Goal: Obtain resource: Obtain resource

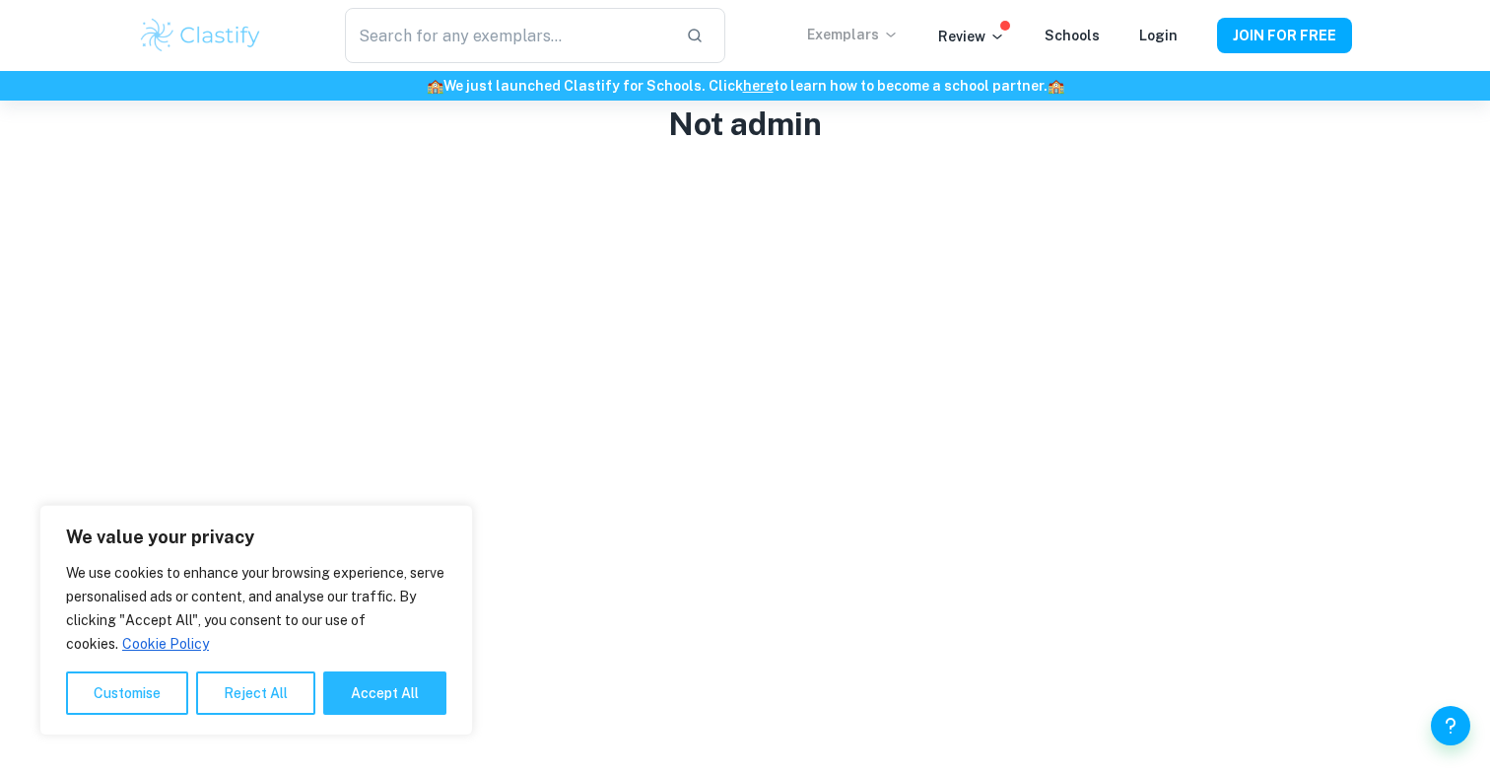
click at [893, 43] on p "Exemplars" at bounding box center [853, 35] width 92 height 22
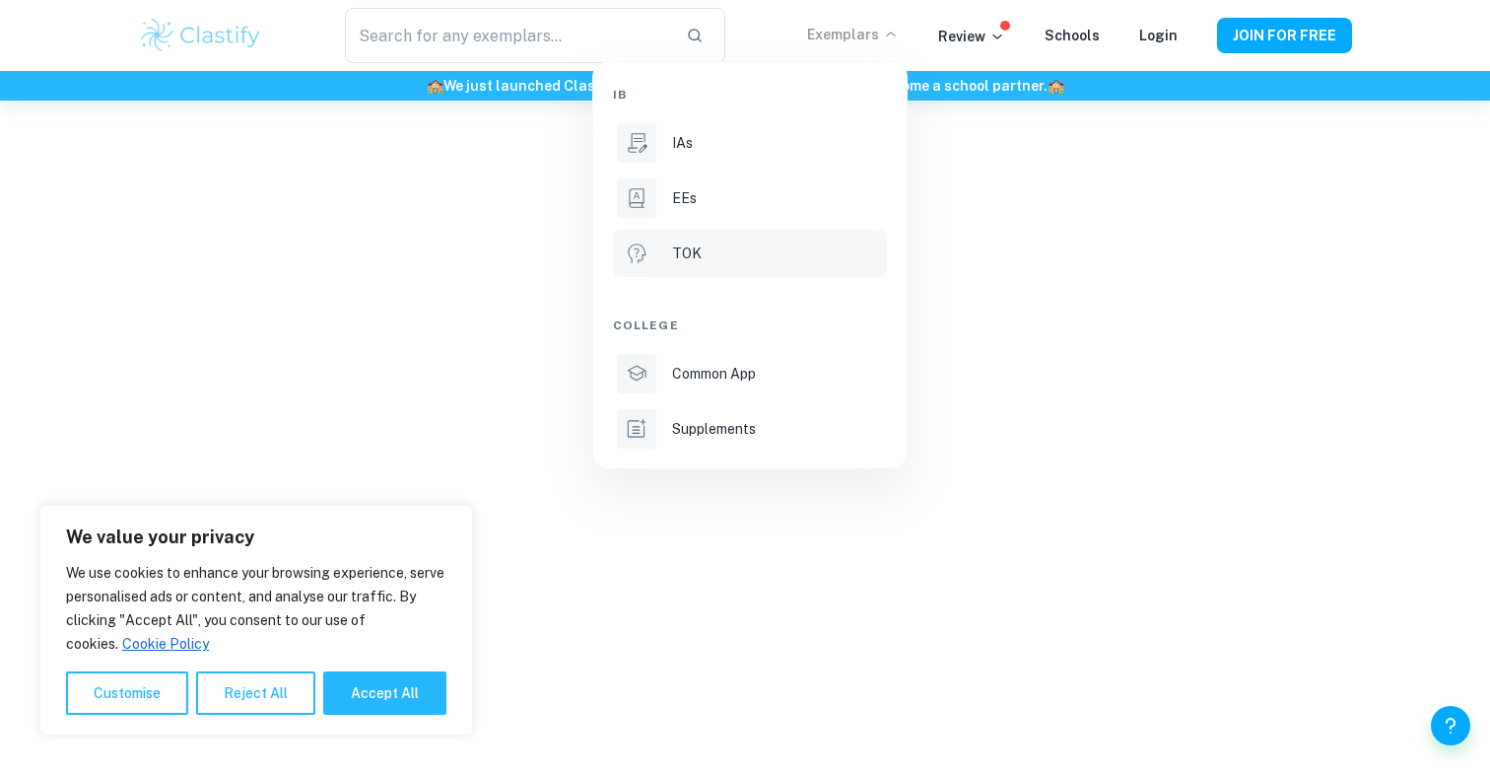
click at [819, 268] on li "TOK" at bounding box center [750, 253] width 274 height 47
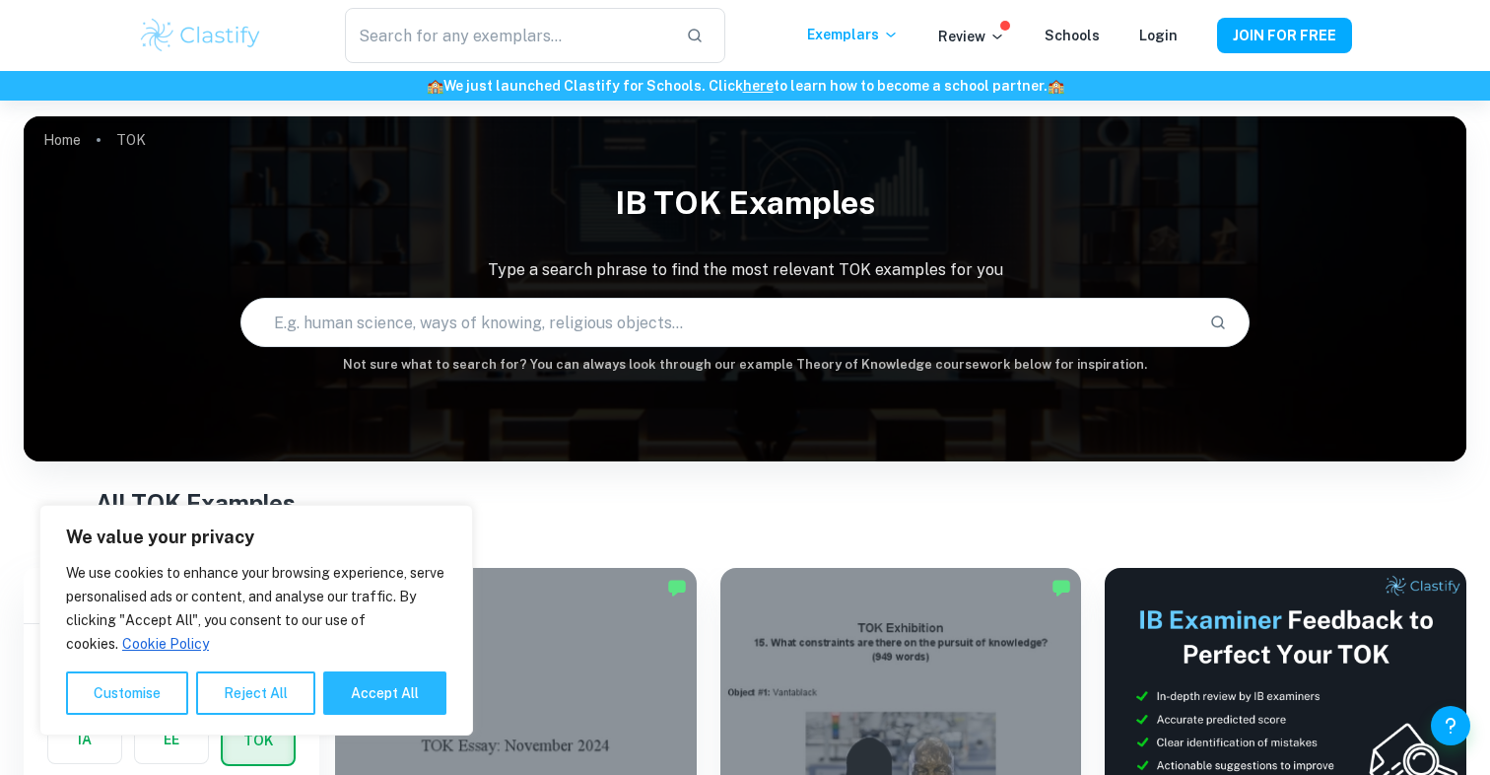
click at [380, 670] on div "We use cookies to enhance your browsing experience, serve personalised ads or c…" at bounding box center [256, 638] width 380 height 154
click at [376, 657] on div "We use cookies to enhance your browsing experience, serve personalised ads or c…" at bounding box center [256, 638] width 380 height 154
click at [376, 685] on button "Accept All" at bounding box center [384, 692] width 123 height 43
checkbox input "true"
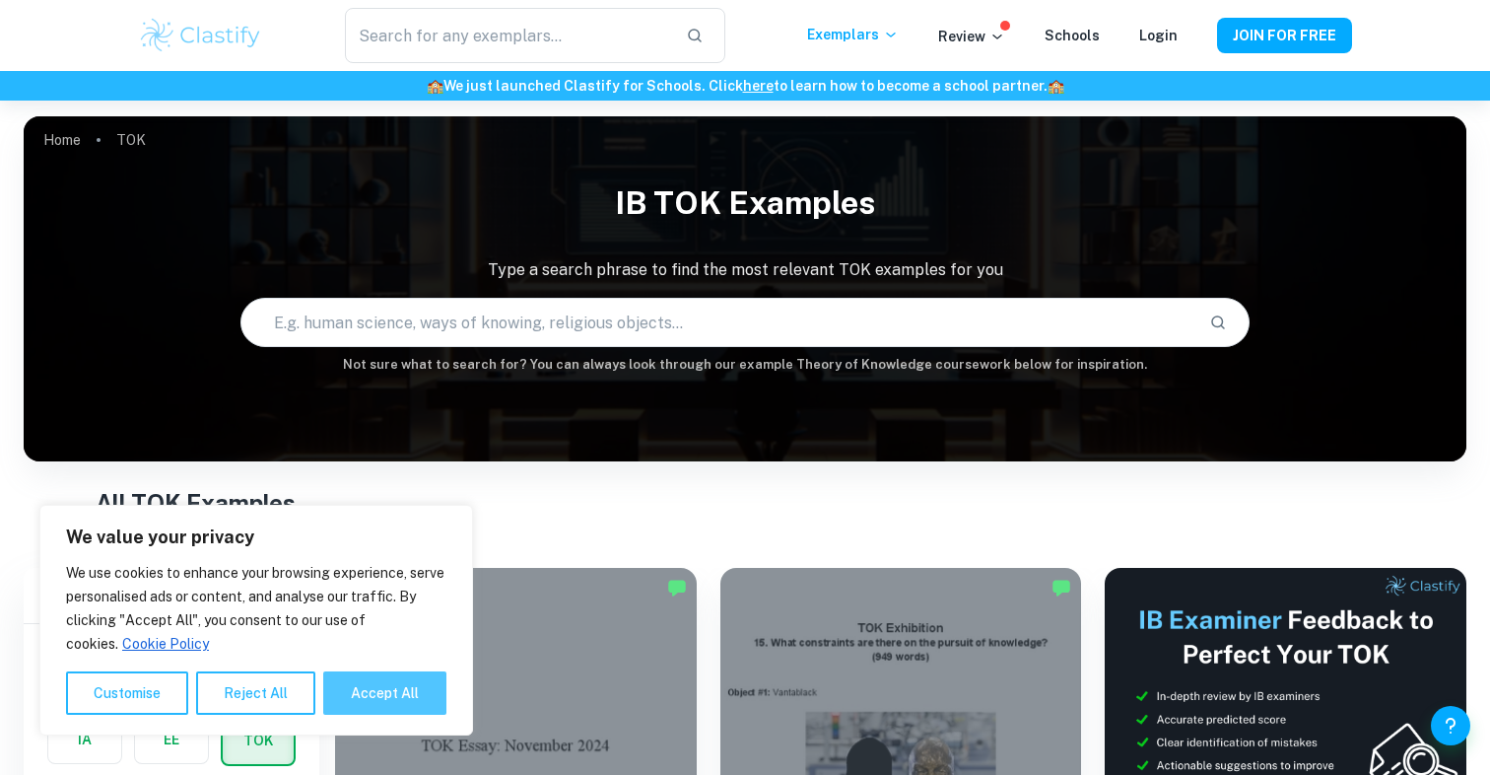
checkbox input "true"
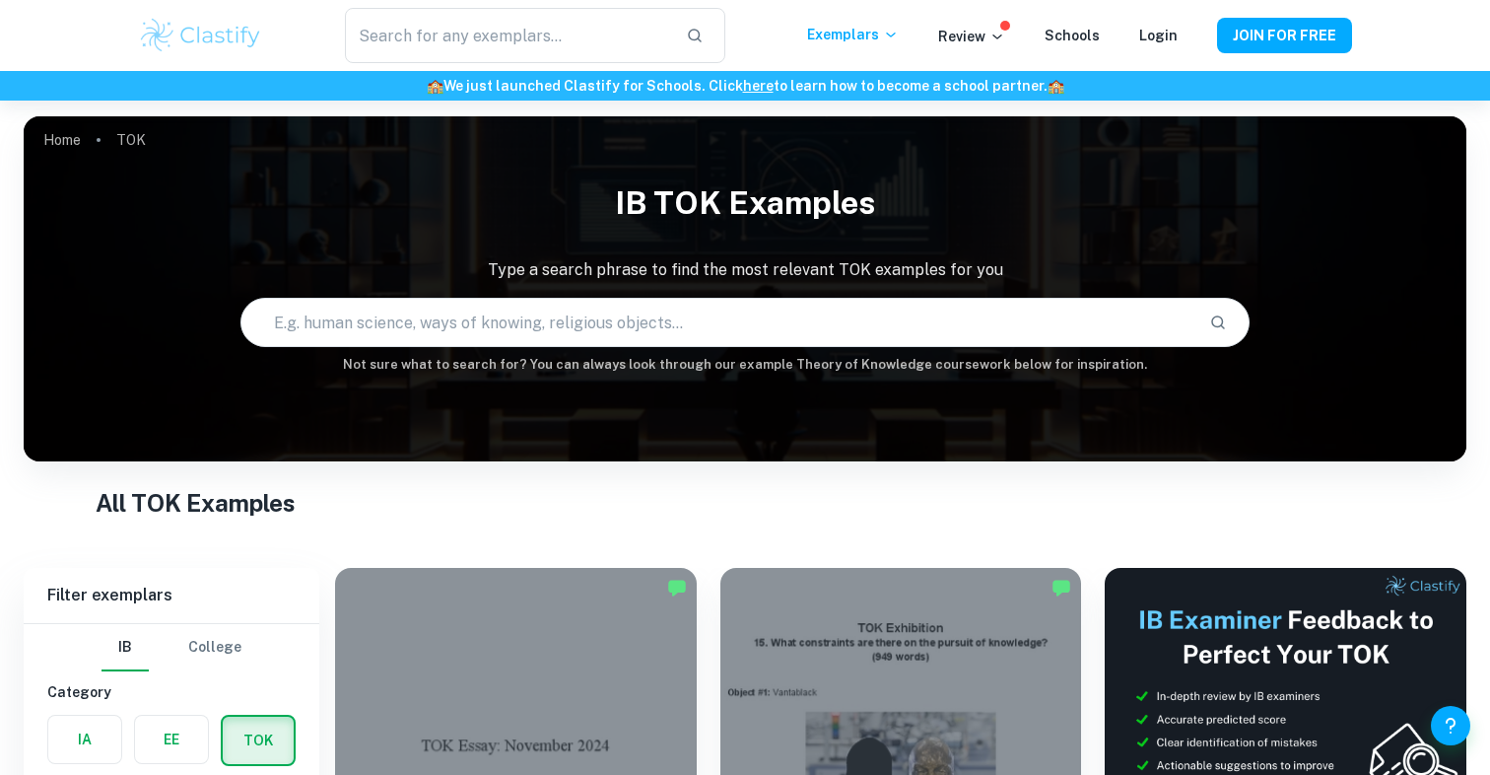
scroll to position [237, 0]
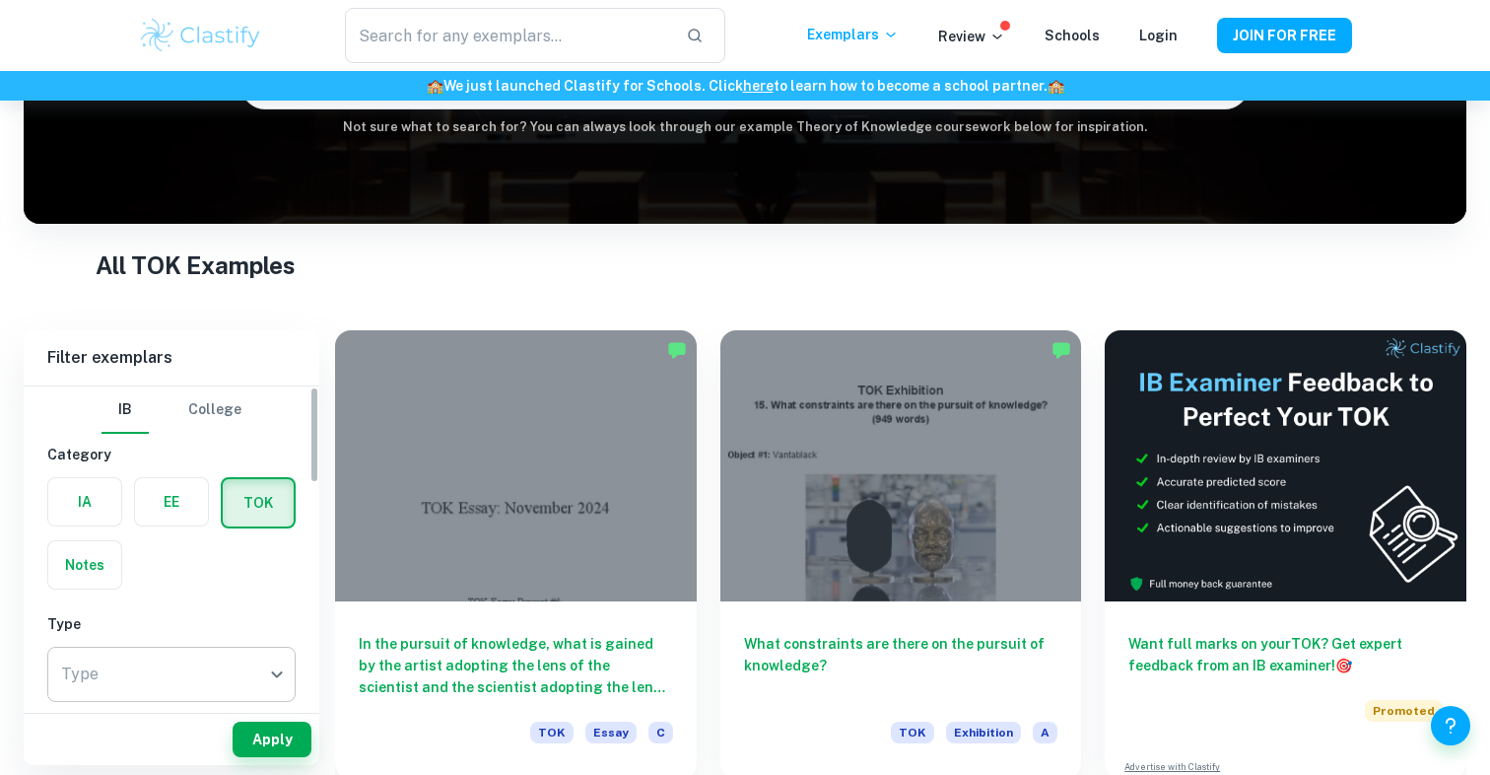
click at [177, 638] on body "We value your privacy We use cookies to enhance your browsing experience, serve…" at bounding box center [745, 250] width 1490 height 775
click at [169, 701] on li "Essay" at bounding box center [171, 697] width 248 height 35
type input "Essay"
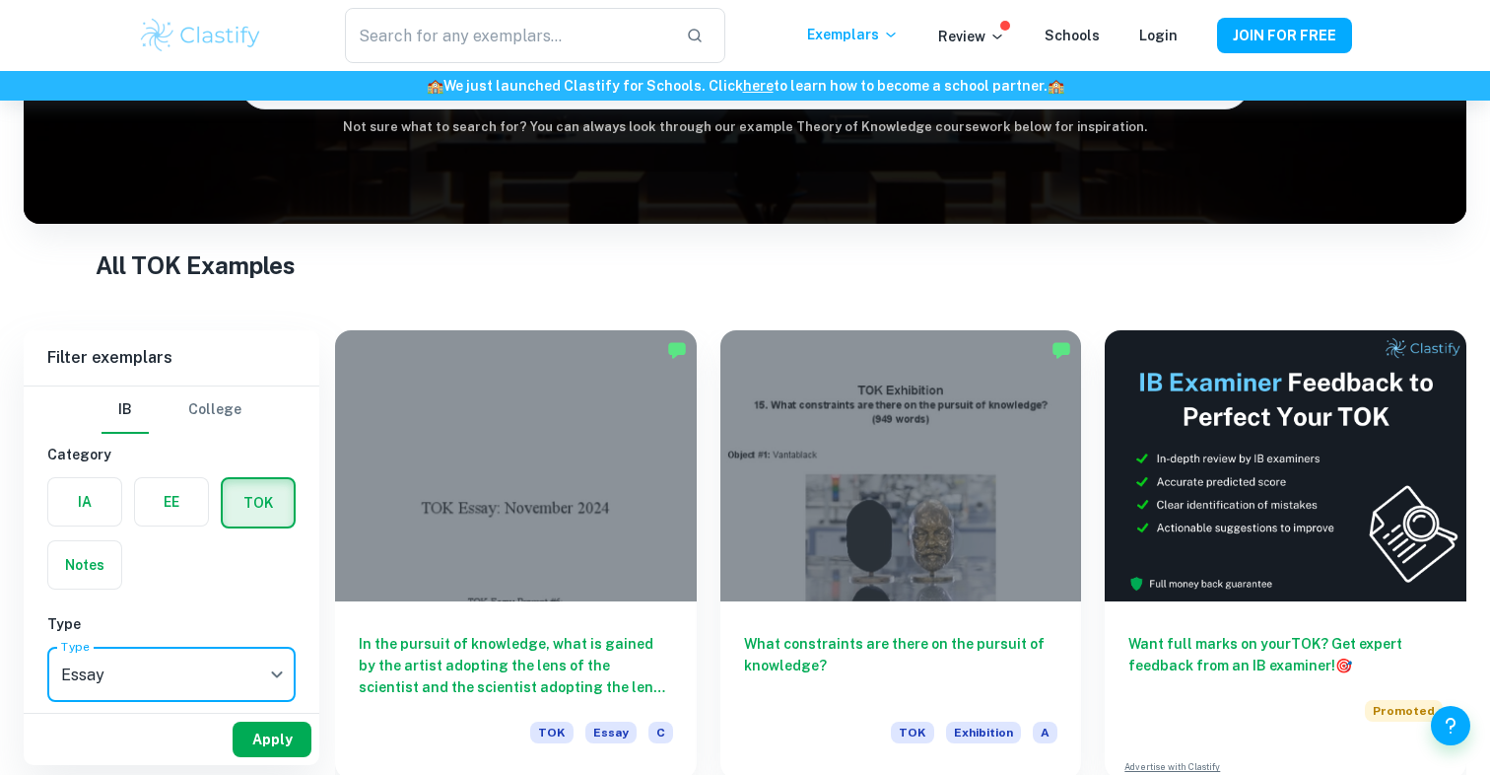
click at [277, 727] on button "Apply" at bounding box center [272, 738] width 79 height 35
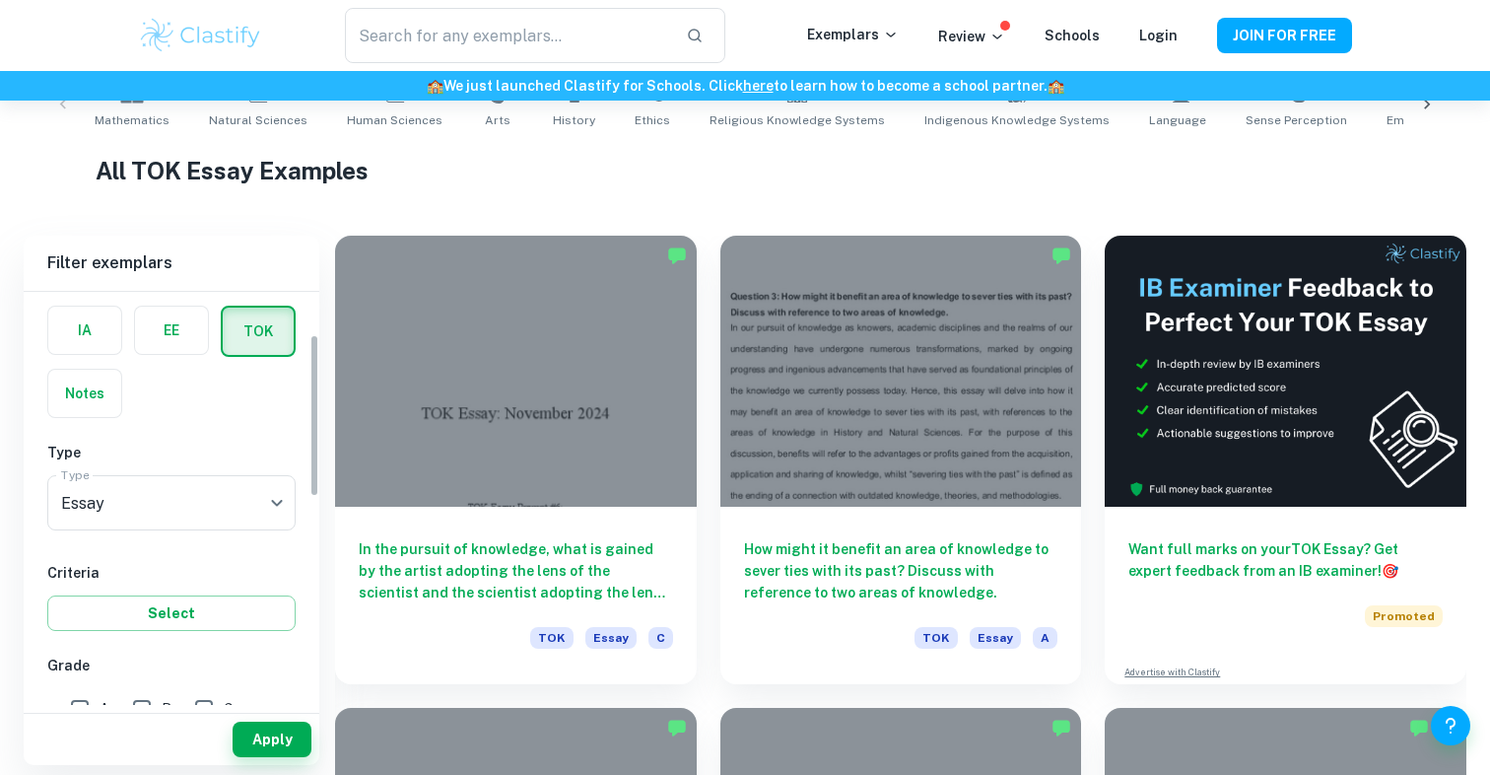
scroll to position [138, 0]
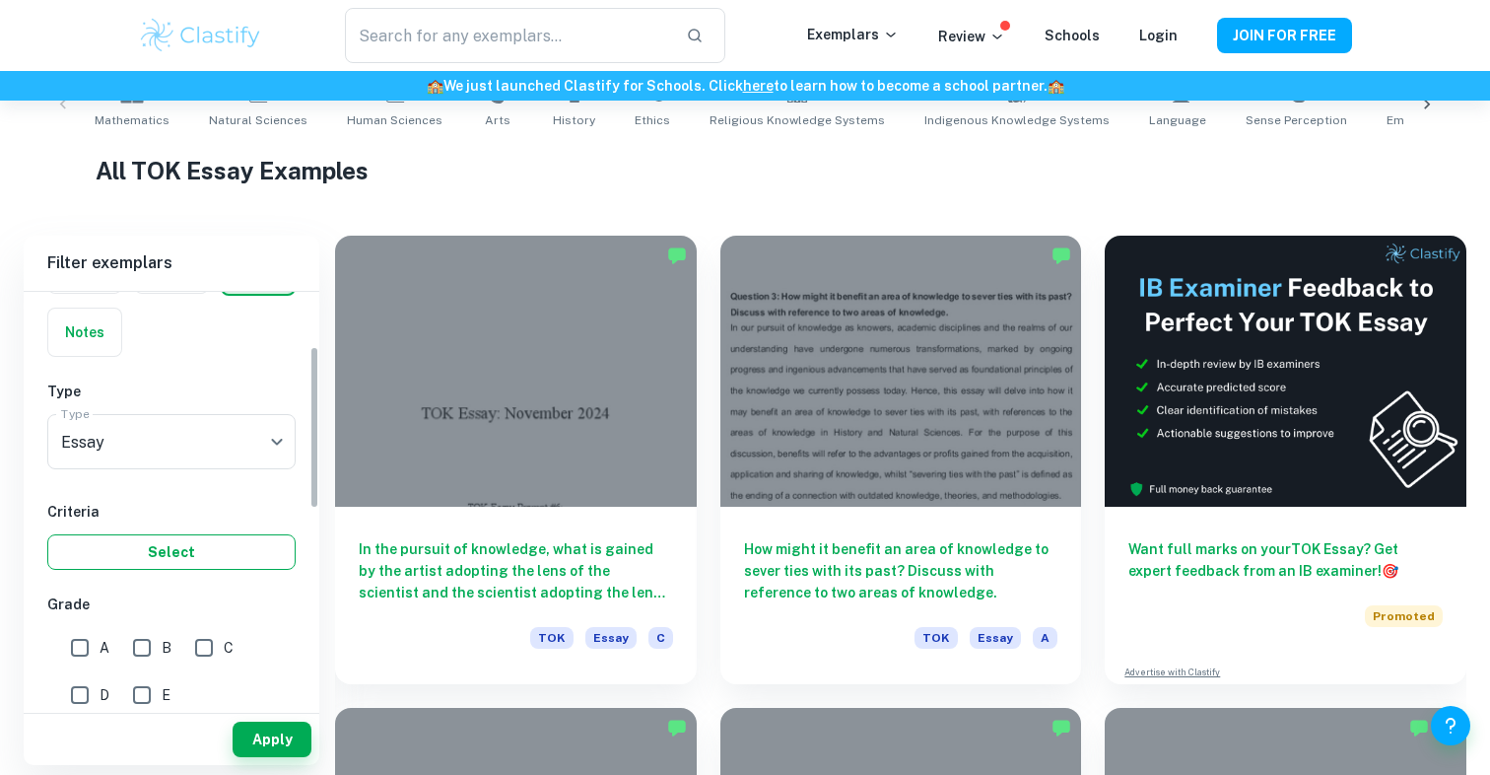
click at [197, 534] on button "Select" at bounding box center [171, 551] width 248 height 35
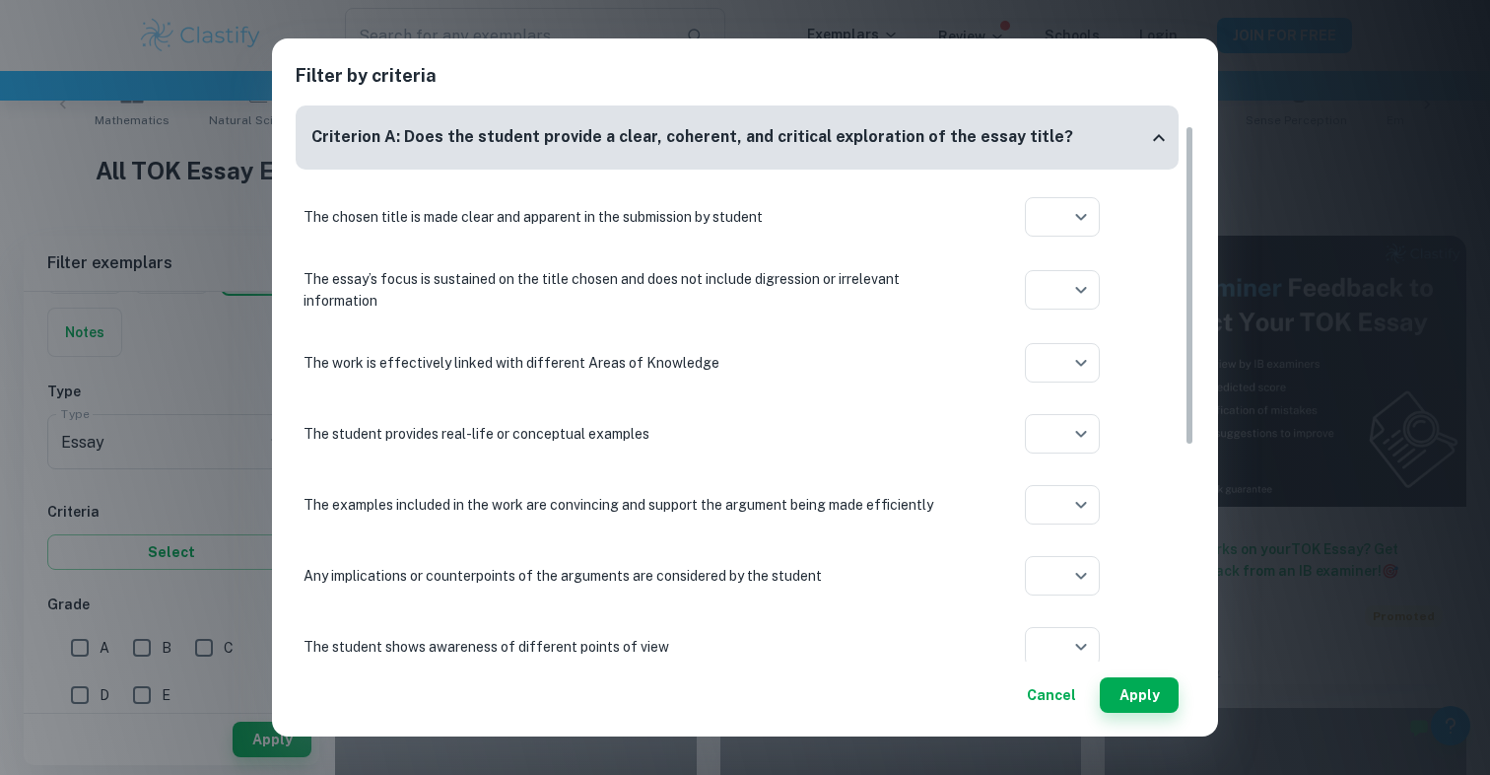
scroll to position [404, 0]
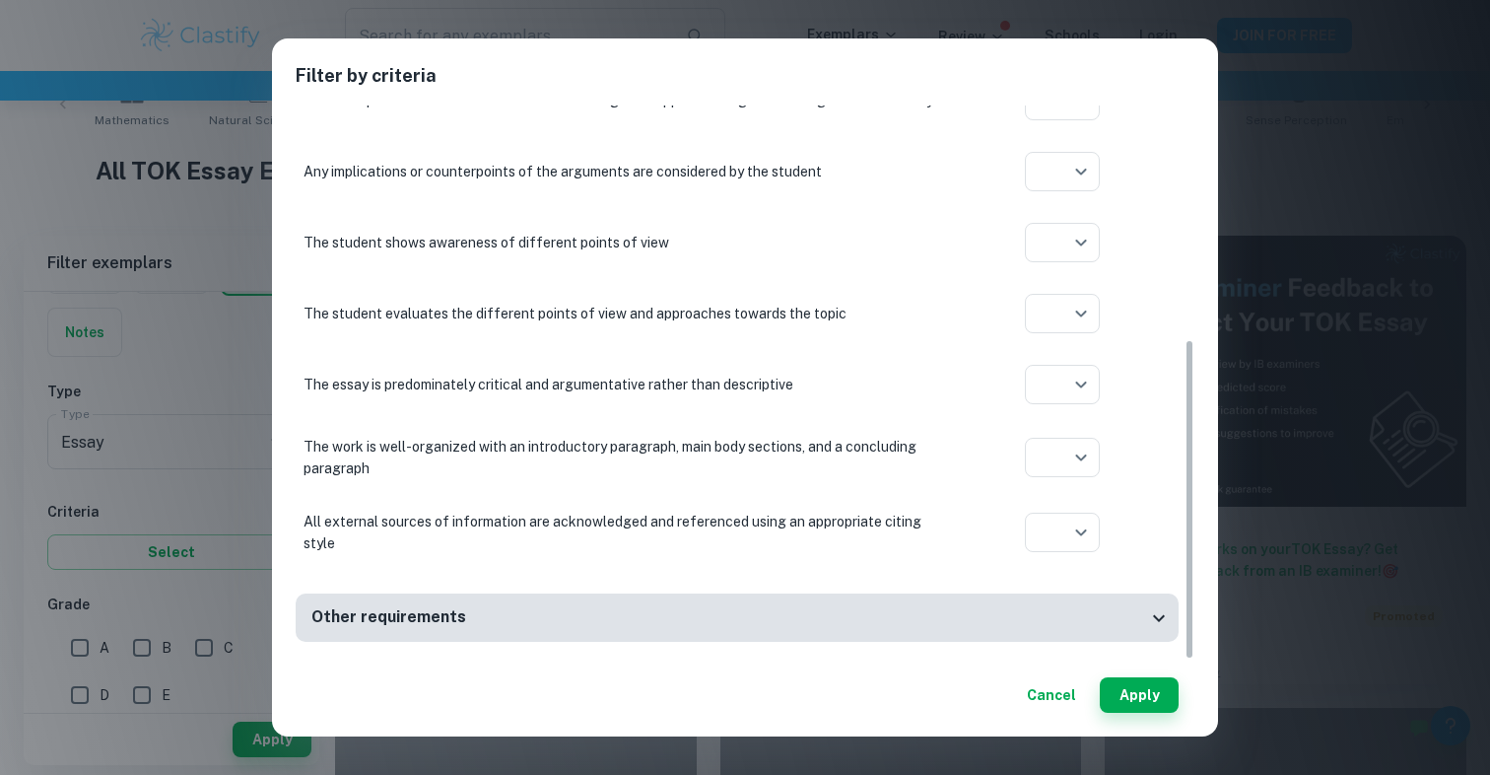
click at [849, 631] on div "Other requirements" at bounding box center [737, 617] width 883 height 48
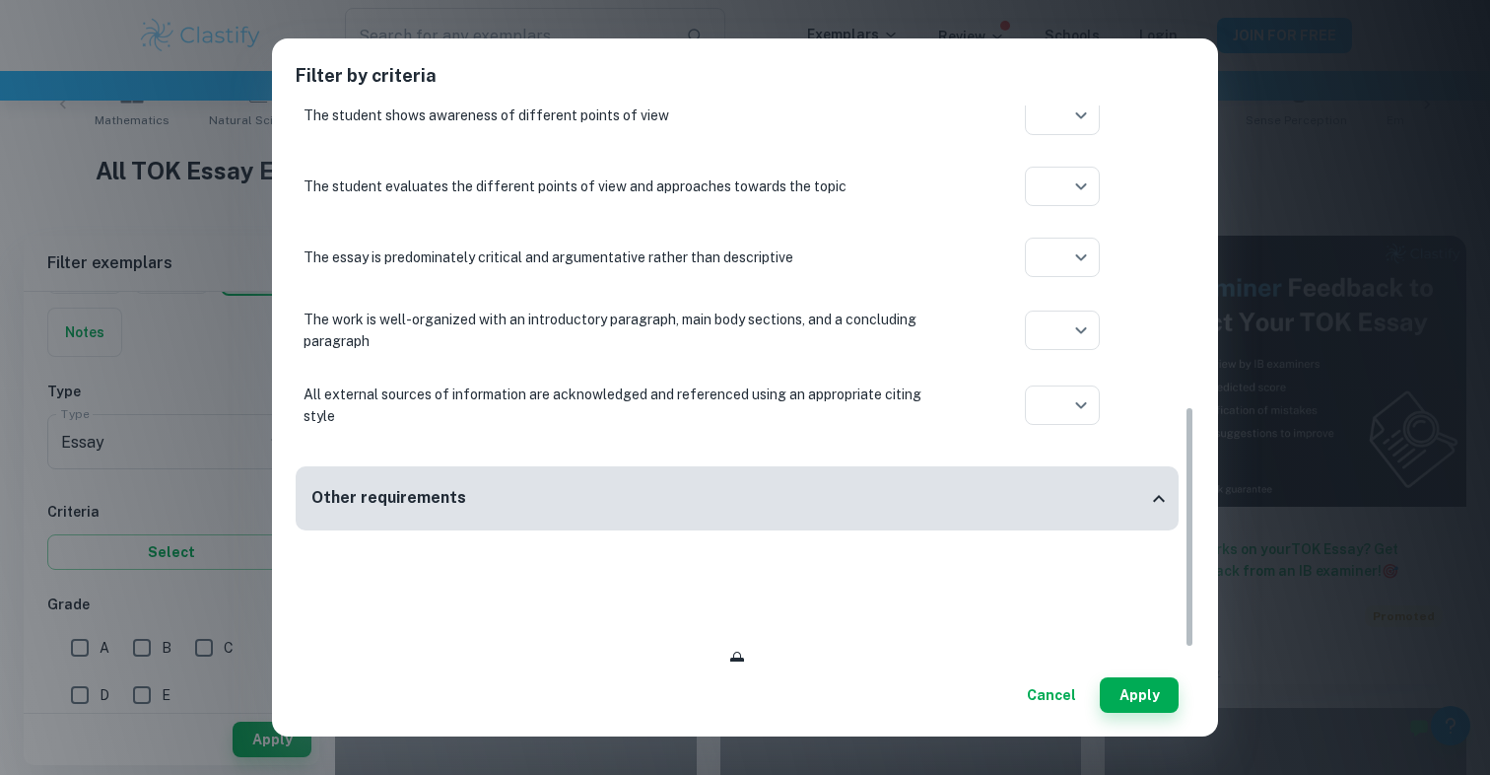
scroll to position [715, 0]
